Goal: Check status: Check status

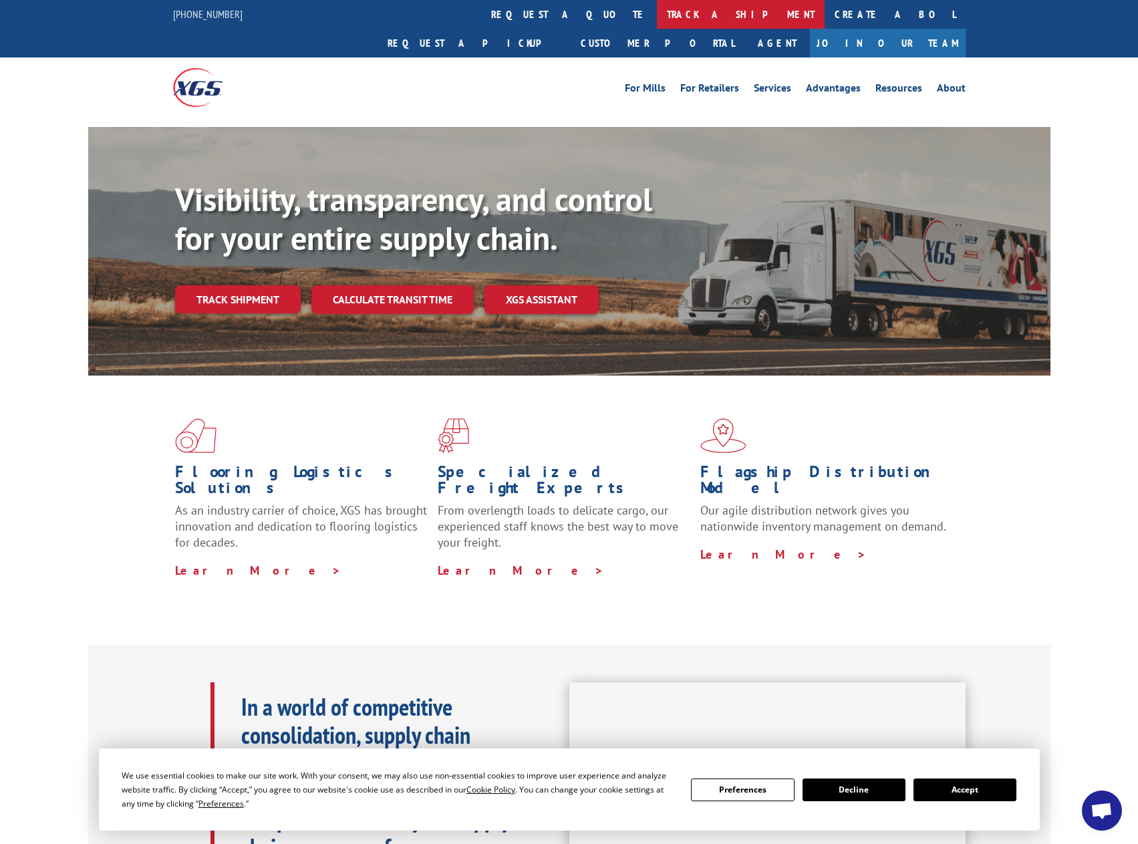
click at [657, 15] on link "track a shipment" at bounding box center [741, 14] width 168 height 29
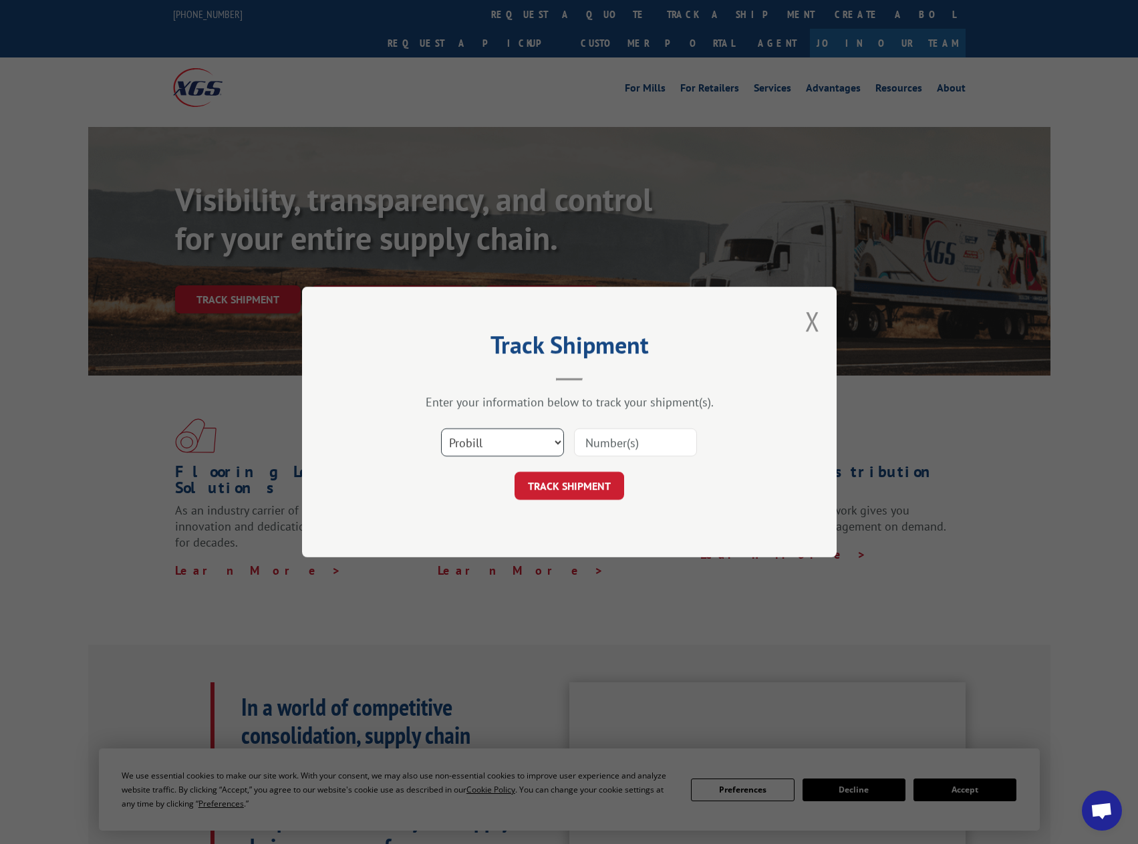
click at [553, 438] on select "Select category... Probill BOL PO" at bounding box center [502, 442] width 123 height 28
select select "bol"
click at [441, 428] on select "Select category... Probill BOL PO" at bounding box center [502, 442] width 123 height 28
click at [659, 445] on input at bounding box center [635, 442] width 123 height 28
paste input "4019590"
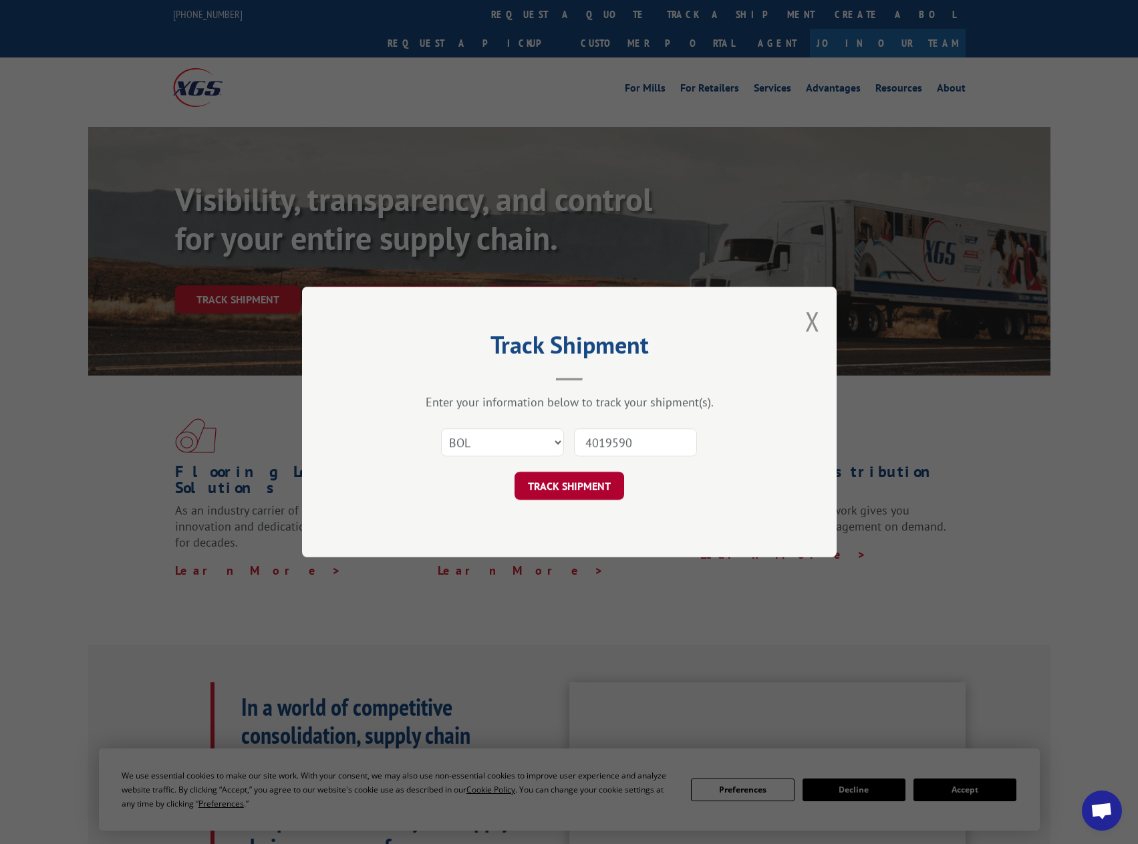
type input "4019590"
click at [589, 491] on button "TRACK SHIPMENT" at bounding box center [569, 486] width 110 height 28
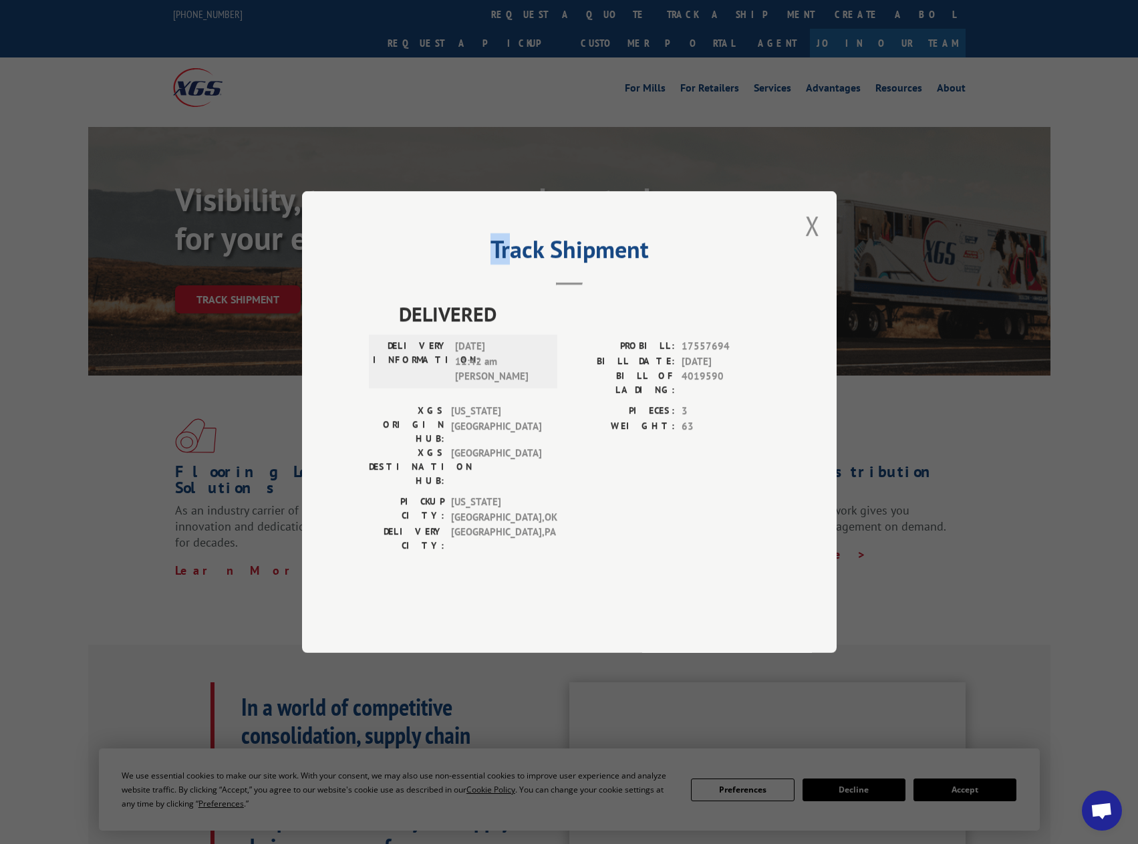
drag, startPoint x: 507, startPoint y: 244, endPoint x: 54, endPoint y: 250, distance: 452.9
click at [54, 250] on div "Track Shipment DELIVERED DELIVERY INFORMATION: [DATE] 11:42 am [PERSON_NAME]: 1…" at bounding box center [569, 422] width 1138 height 844
click at [812, 243] on button "Close modal" at bounding box center [812, 225] width 15 height 35
